Goal: Information Seeking & Learning: Learn about a topic

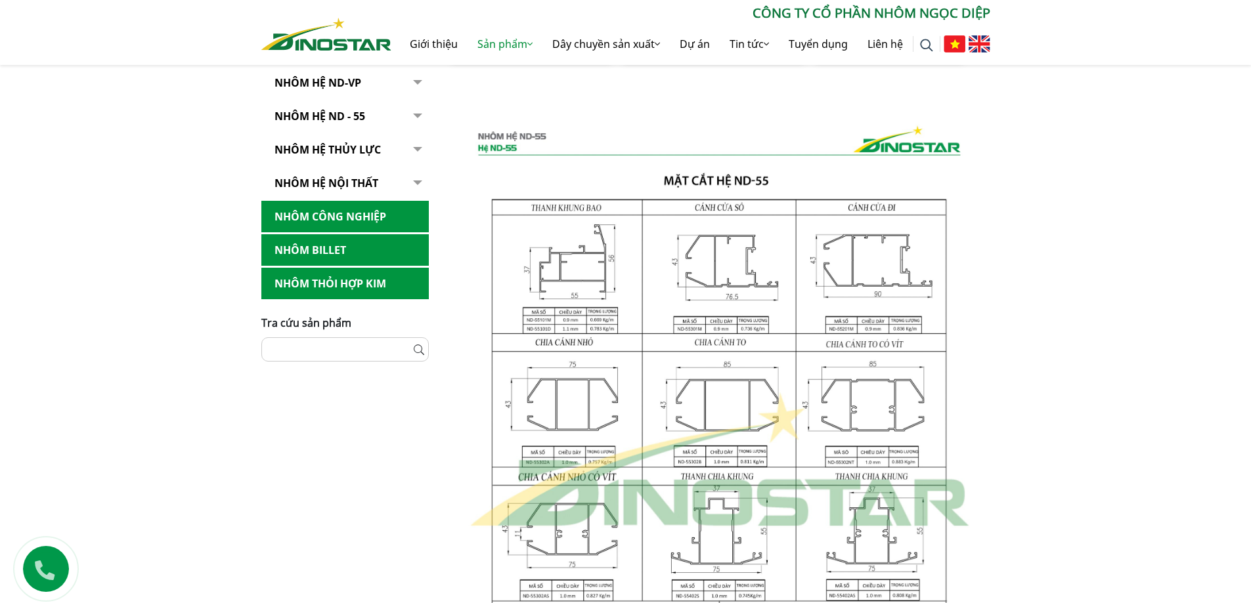
scroll to position [722, 0]
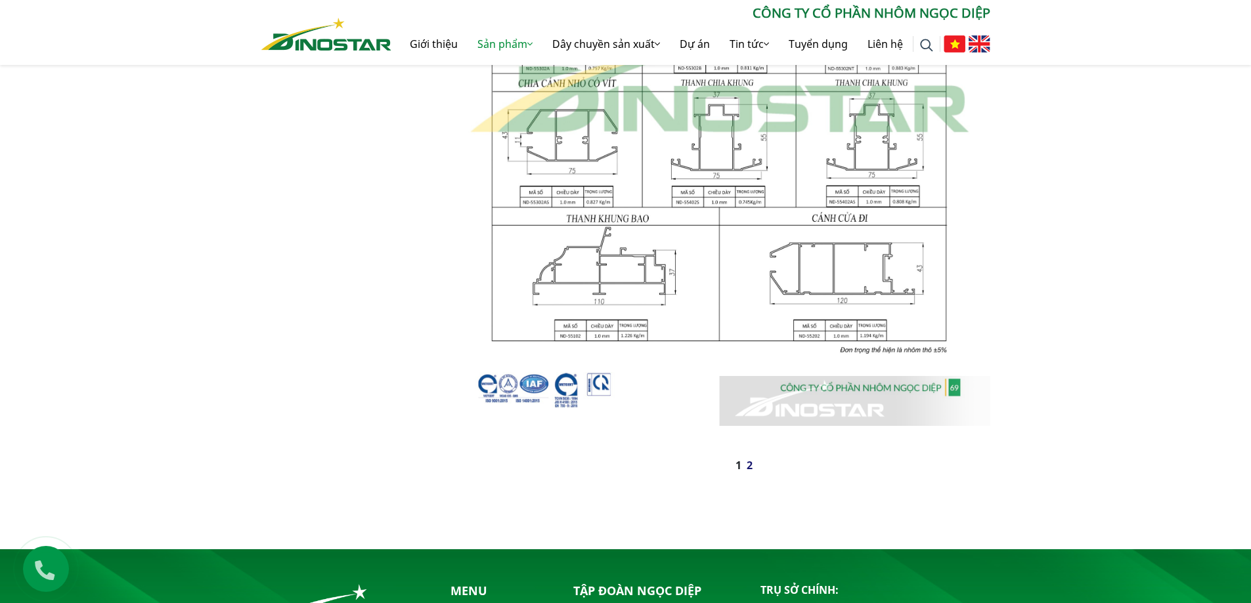
click at [751, 467] on link "2" at bounding box center [750, 465] width 6 height 14
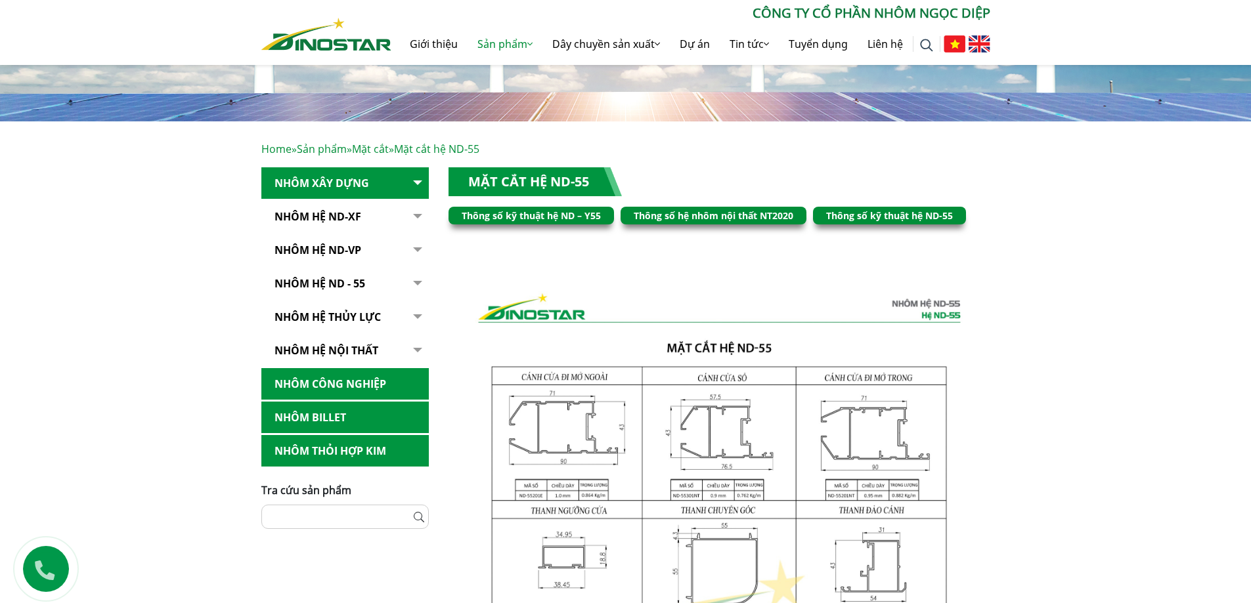
scroll to position [131, 0]
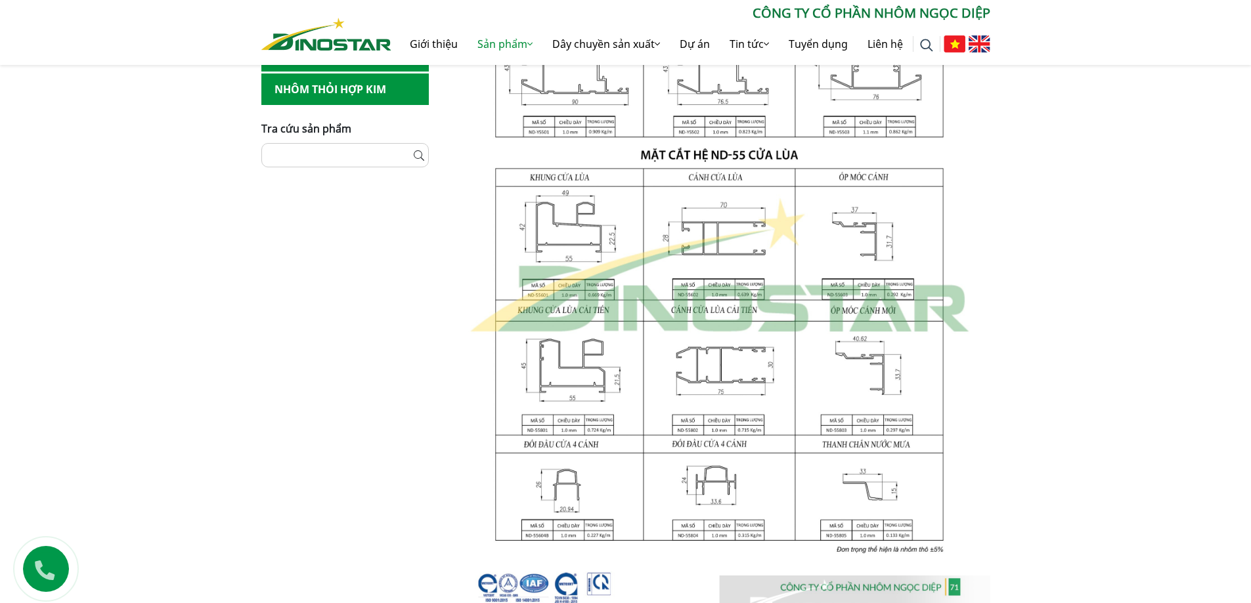
scroll to position [328, 0]
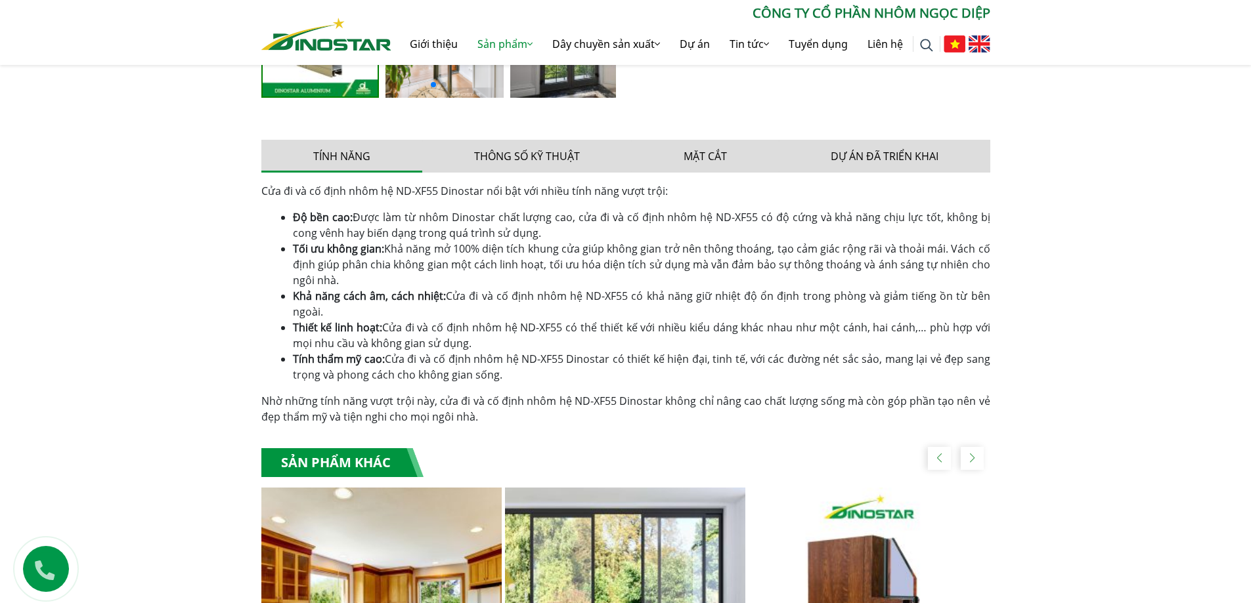
scroll to position [724, 0]
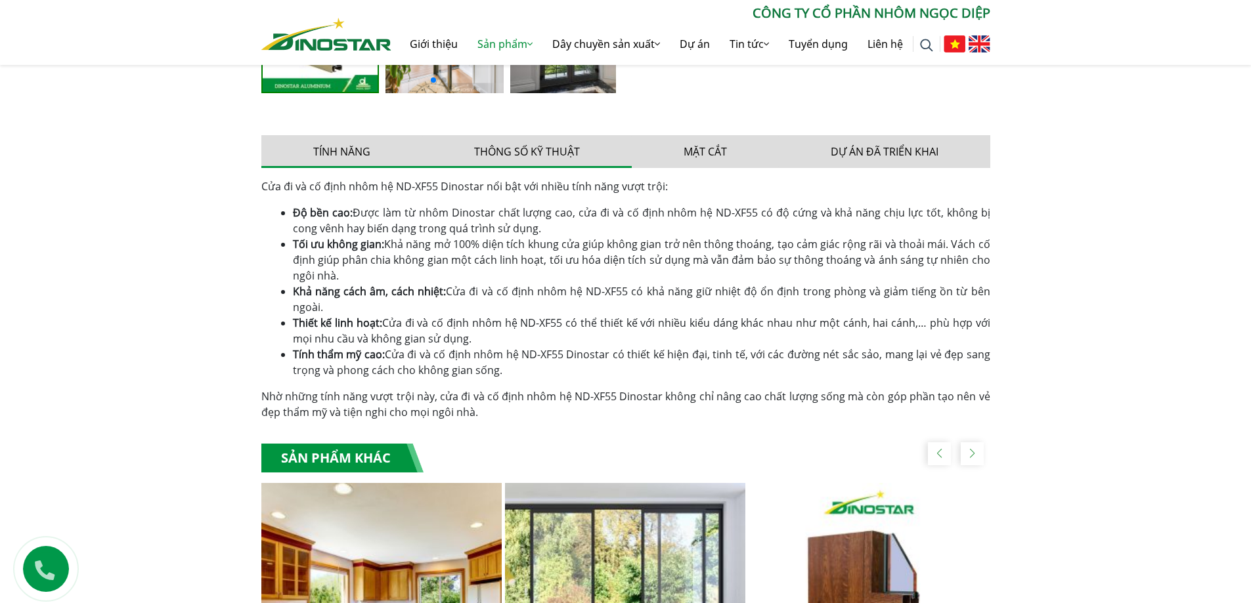
click at [557, 164] on button "Thông số kỹ thuật" at bounding box center [526, 151] width 209 height 33
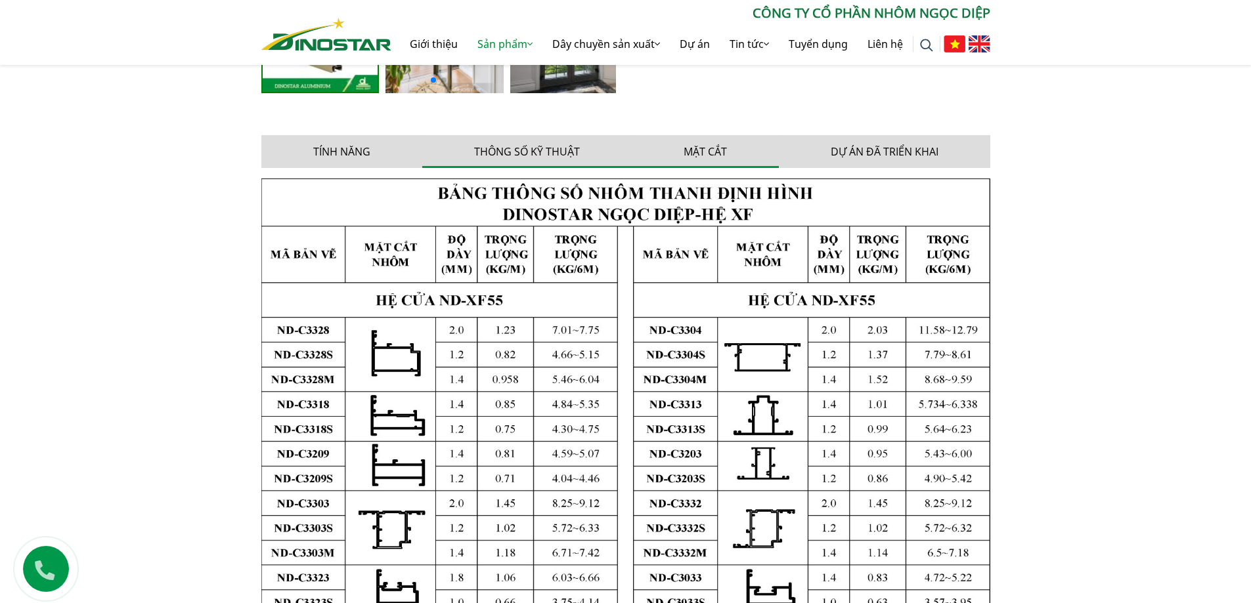
click at [723, 160] on button "Mặt cắt" at bounding box center [705, 151] width 147 height 33
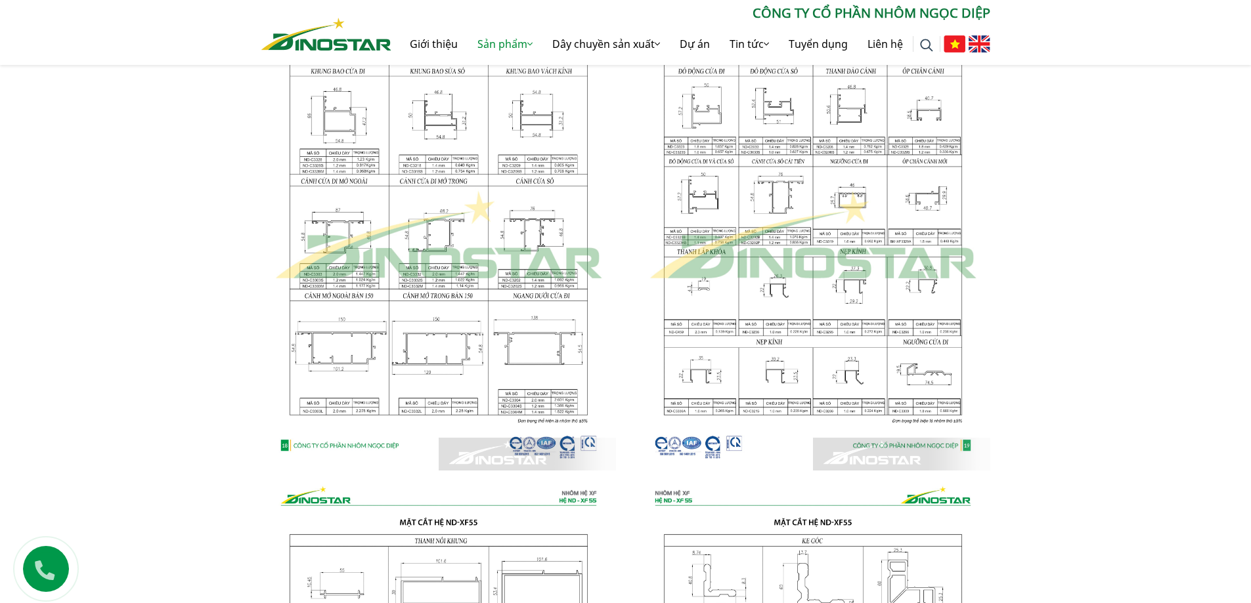
scroll to position [921, 0]
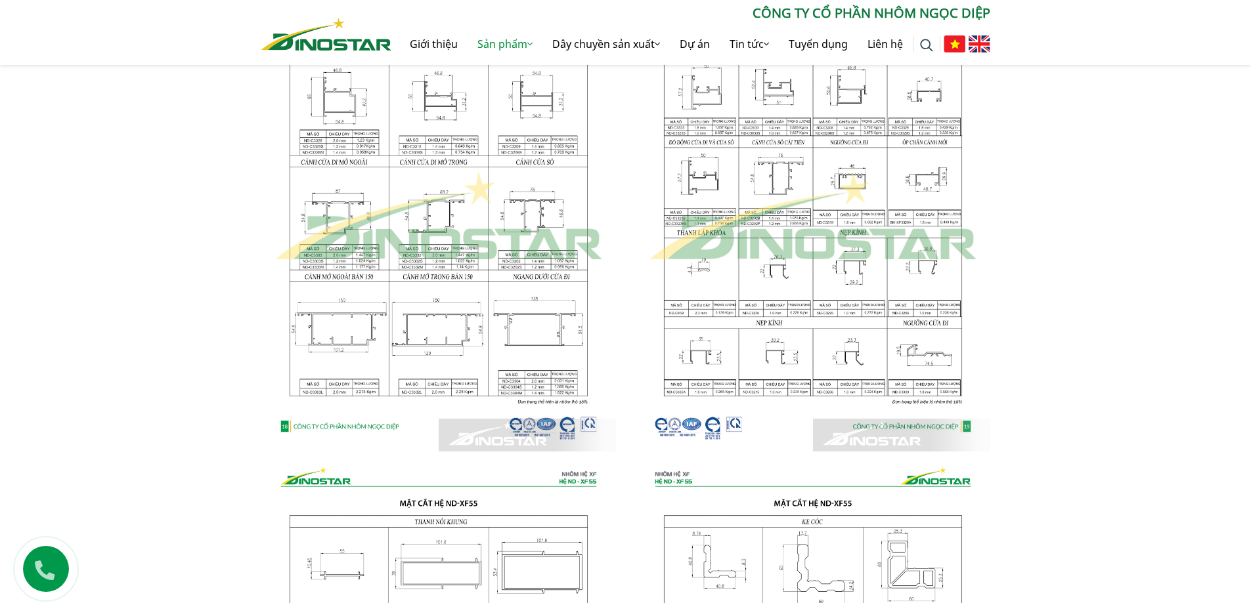
click at [751, 351] on img at bounding box center [813, 217] width 355 height 470
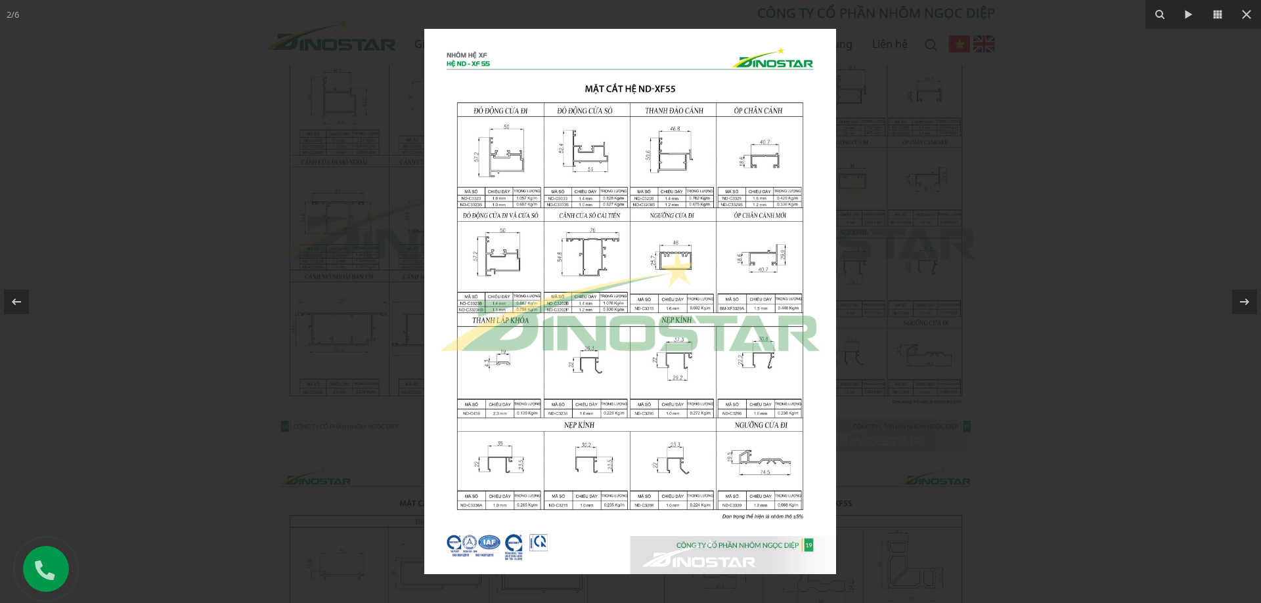
click at [351, 389] on div at bounding box center [630, 301] width 1261 height 603
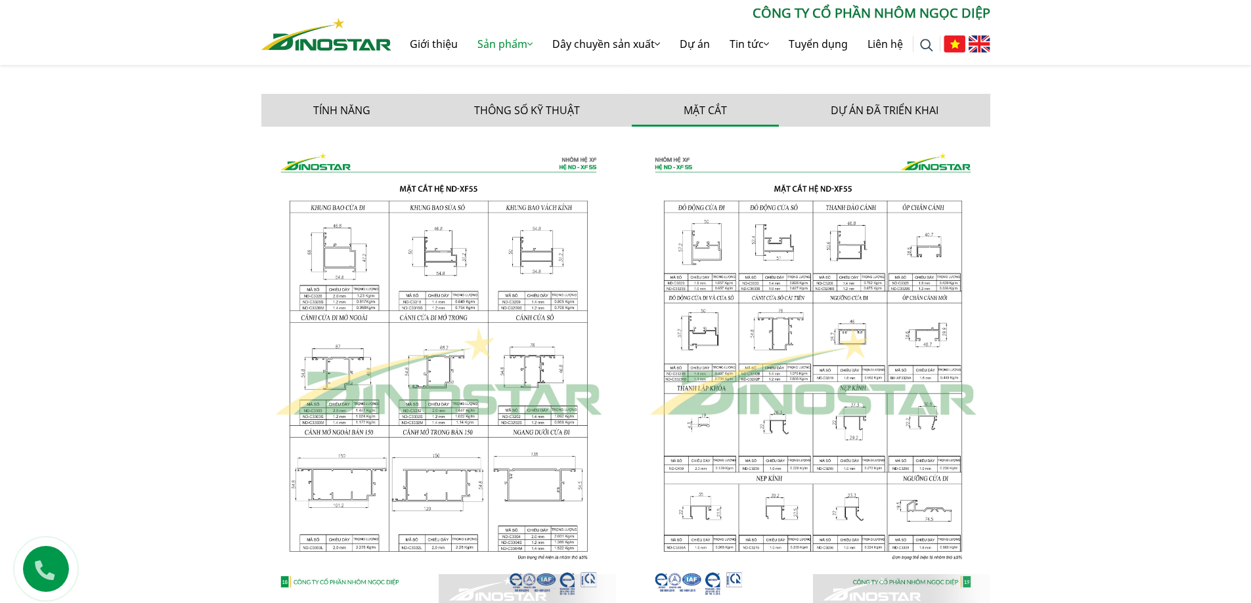
scroll to position [724, 0]
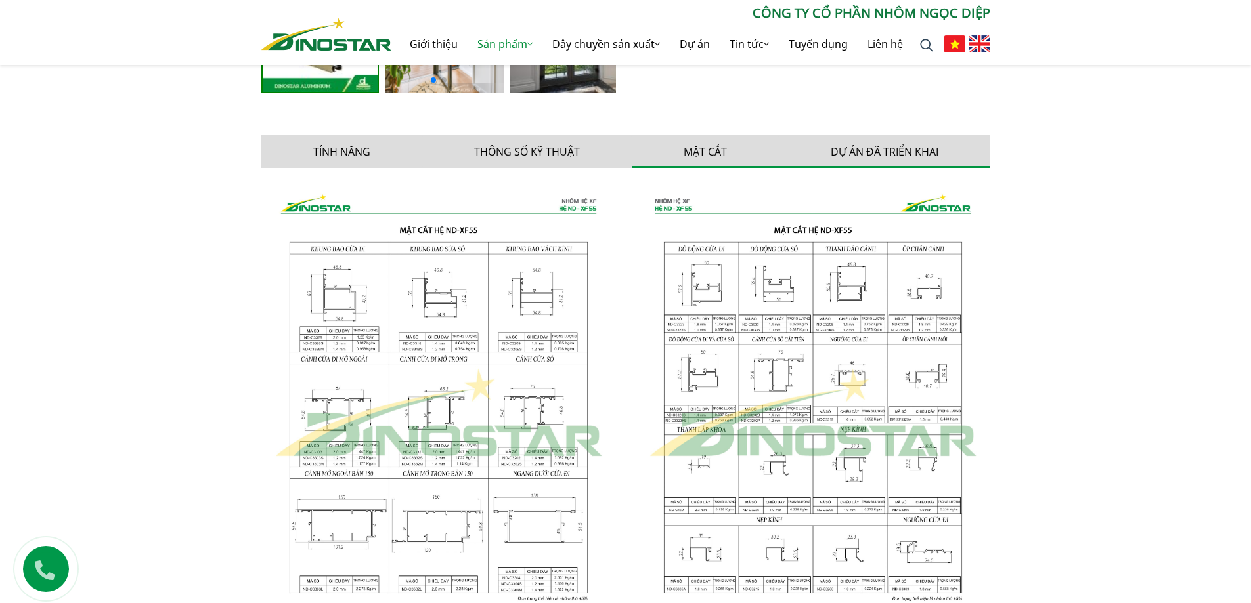
click at [863, 137] on button "Dự án đã triển khai" at bounding box center [884, 151] width 211 height 33
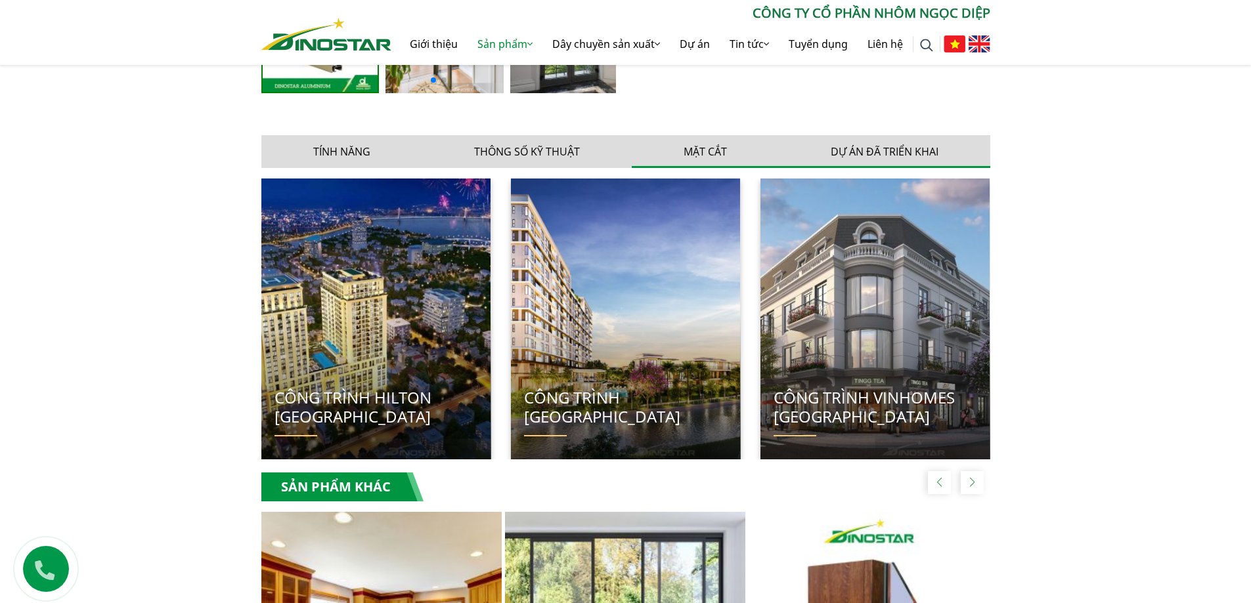
click at [716, 150] on button "Mặt cắt" at bounding box center [705, 151] width 147 height 33
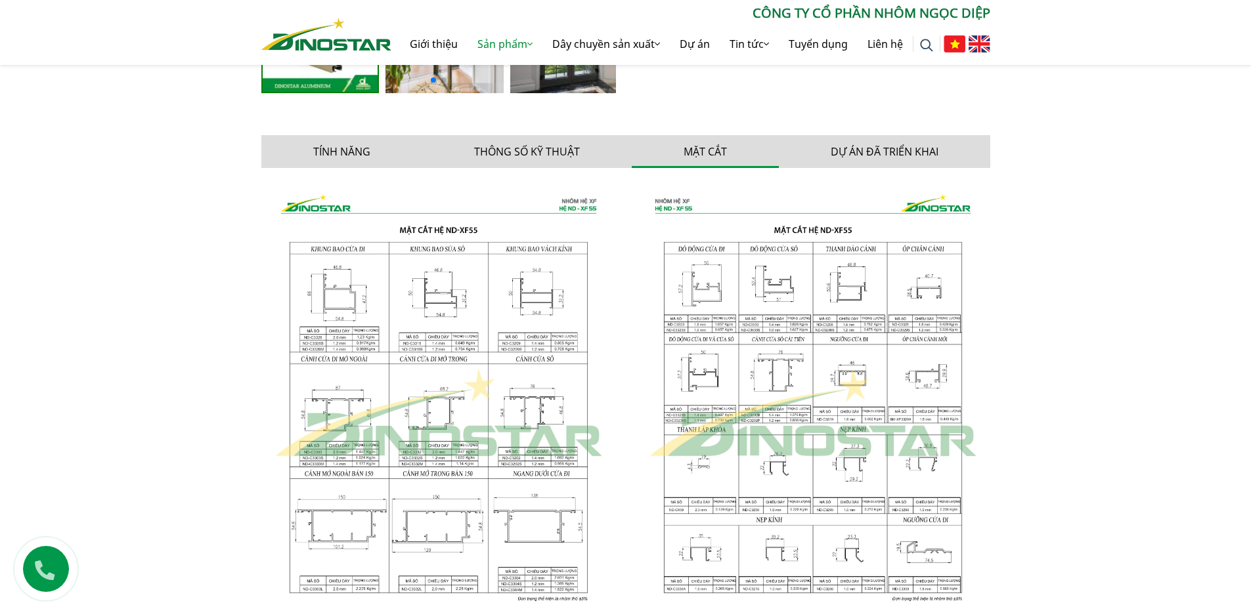
click at [586, 160] on button "Thông số kỹ thuật" at bounding box center [526, 151] width 209 height 33
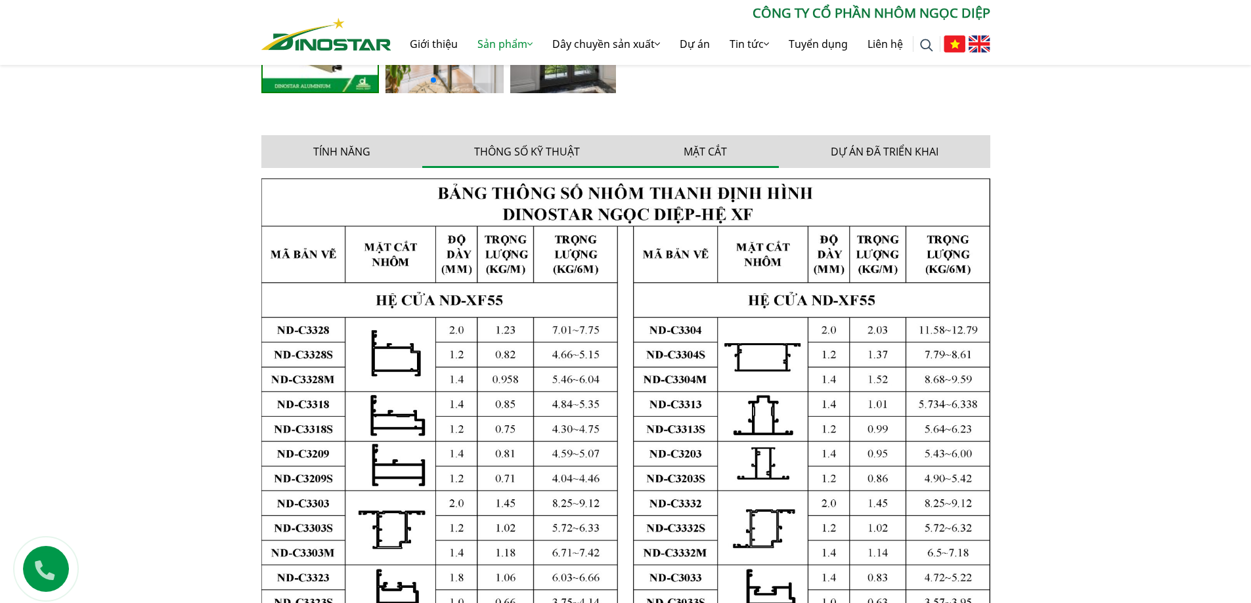
click at [715, 156] on button "Mặt cắt" at bounding box center [705, 151] width 147 height 33
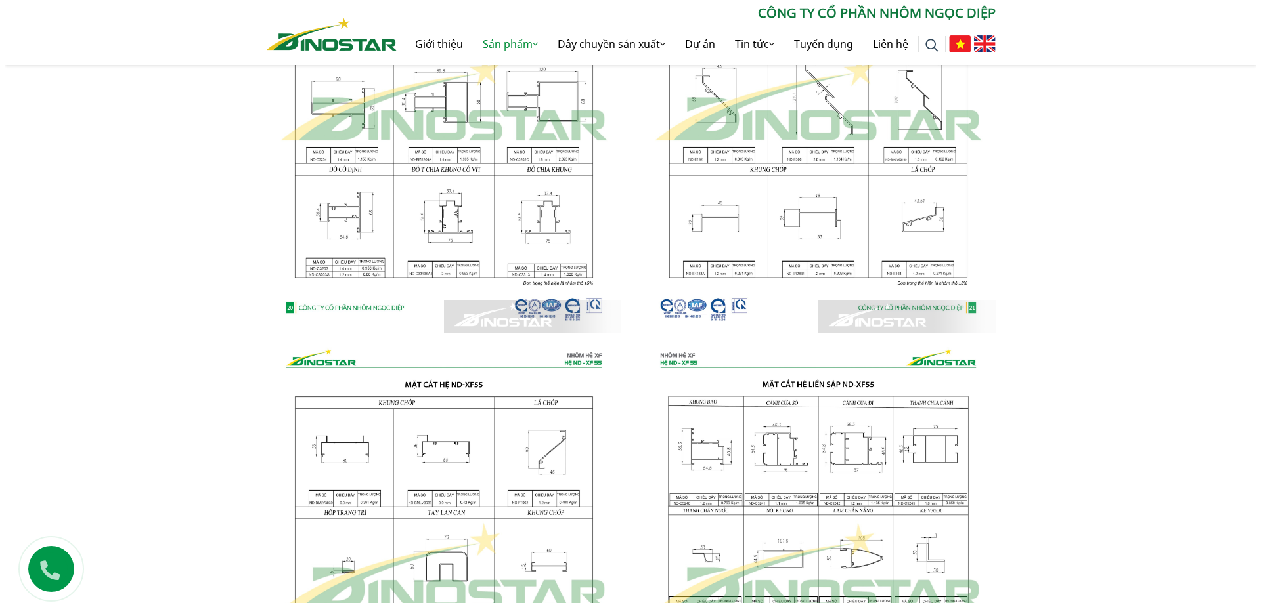
scroll to position [1399, 0]
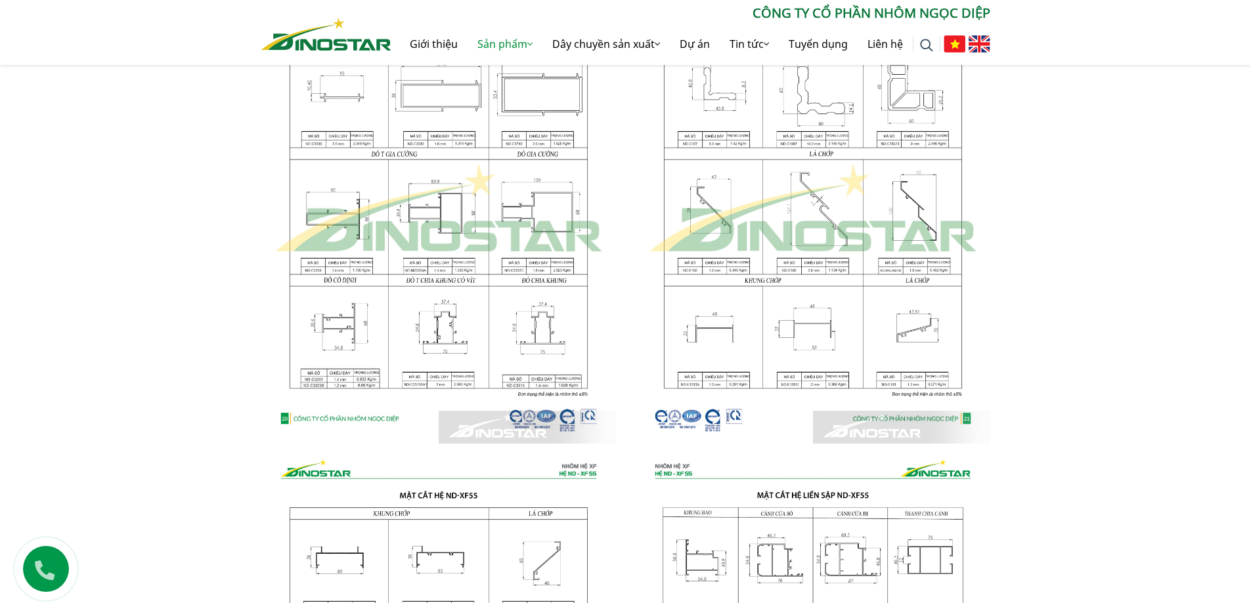
click at [318, 312] on img at bounding box center [438, 209] width 355 height 470
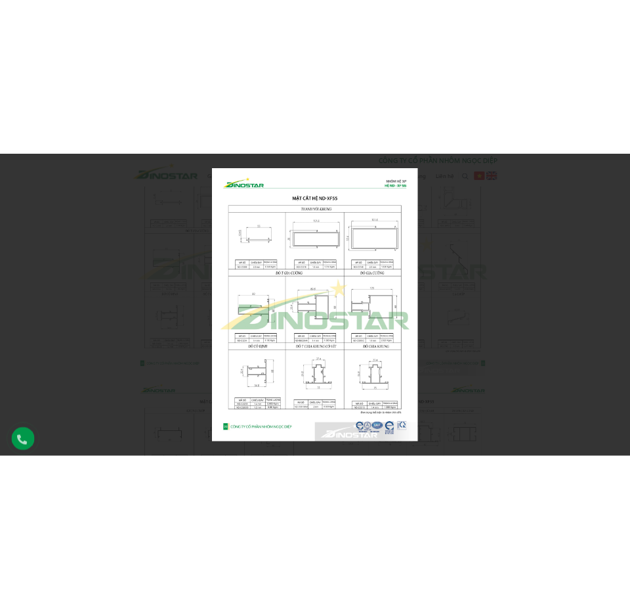
scroll to position [1261, 0]
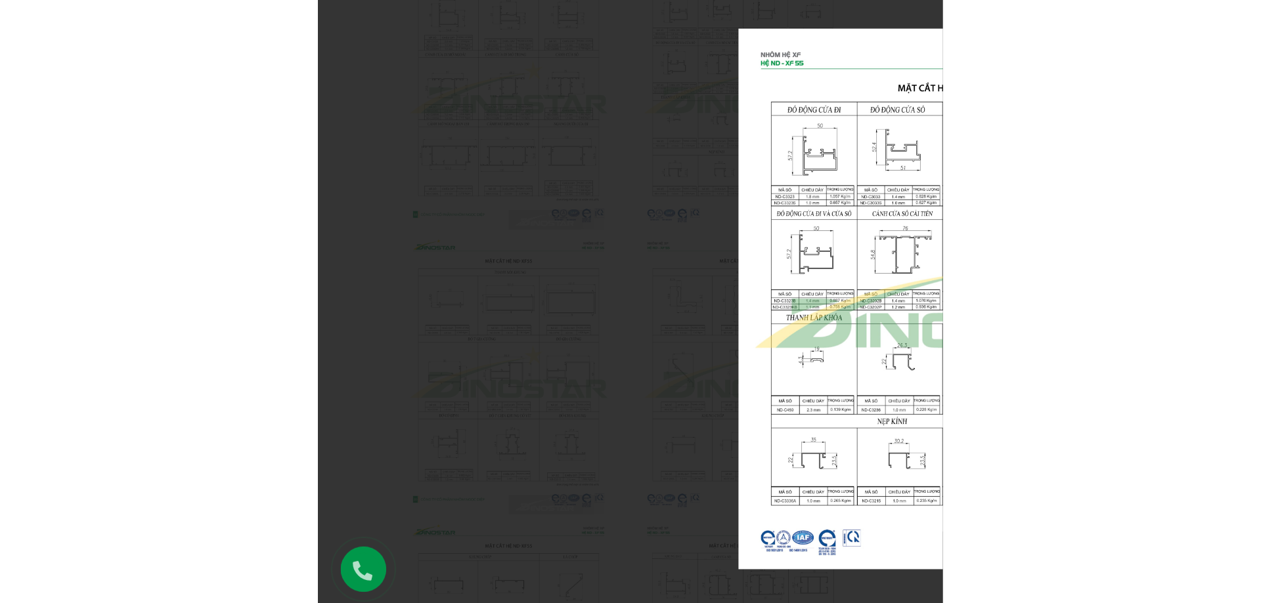
scroll to position [1399, 0]
